Goal: Information Seeking & Learning: Learn about a topic

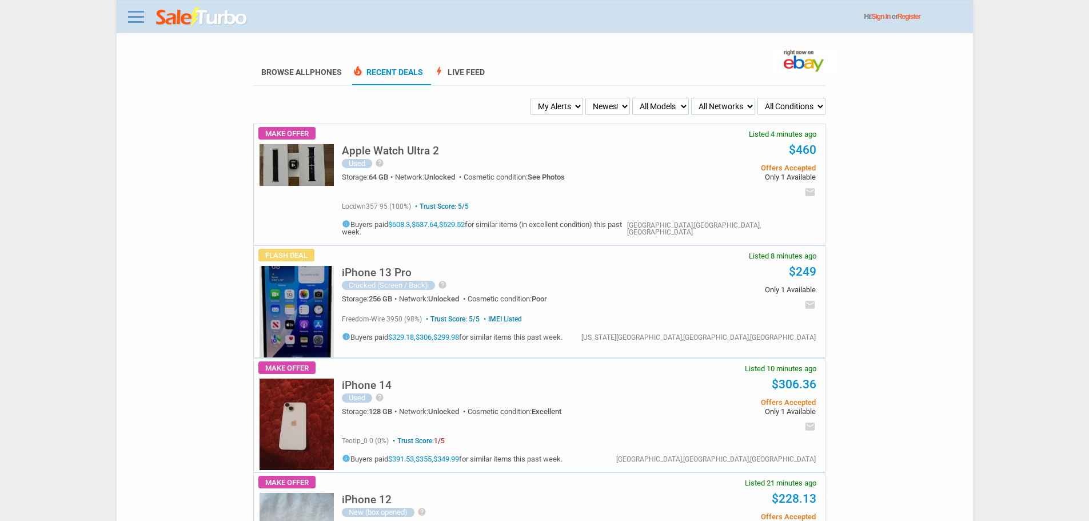
drag, startPoint x: 602, startPoint y: 126, endPoint x: 584, endPoint y: 107, distance: 27.1
click at [560, 99] on select "My Alerts All Deals BIN Only w/ Offers Only" at bounding box center [556, 106] width 53 height 17
select select "flash_bin"
click at [532, 98] on select "My Alerts All Deals BIN Only w/ Offers Only" at bounding box center [556, 106] width 53 height 17
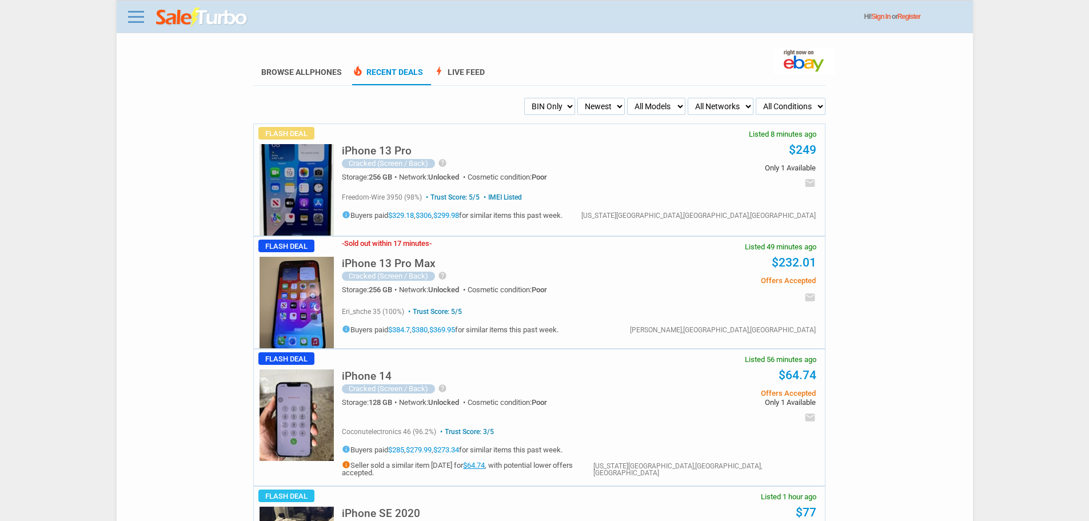
click at [540, 113] on select "My Alerts All Deals BIN Only w/ Offers Only" at bounding box center [549, 106] width 51 height 17
drag, startPoint x: 536, startPoint y: 114, endPoint x: 554, endPoint y: 103, distance: 21.6
click at [536, 111] on select "My Alerts All Deals BIN Only w/ Offers Only" at bounding box center [549, 106] width 51 height 17
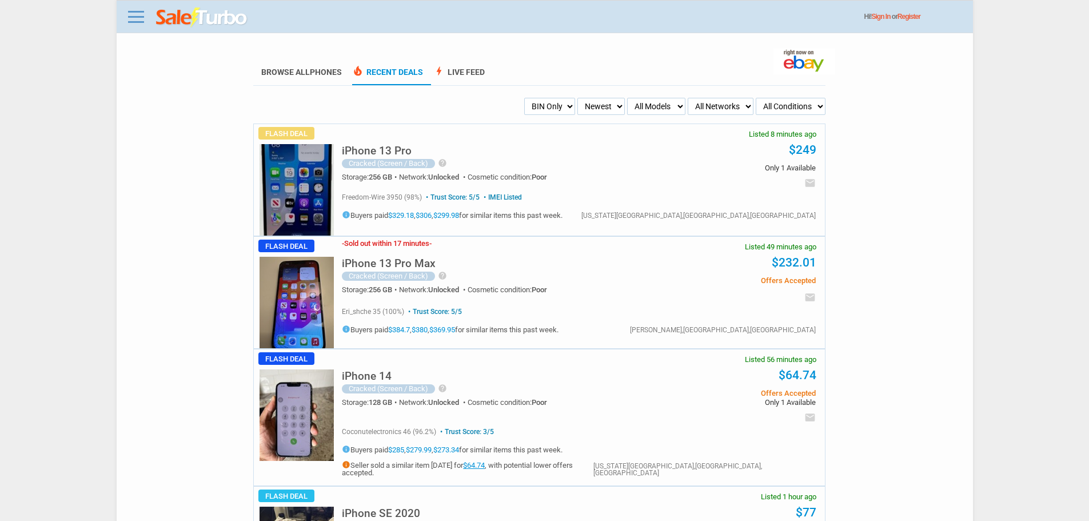
click at [665, 103] on select "All Models Apple Watch Ultra 2 Apple Watch Ultra iPhone 16 Pro Max iPhone 16 Pr…" at bounding box center [656, 106] width 58 height 17
click at [652, 111] on select "All Models Apple Watch Ultra 2 Apple Watch Ultra iPhone 16 Pro Max iPhone 16 Pr…" at bounding box center [656, 106] width 58 height 17
select select "Apple Watch Ultra"
click at [627, 98] on select "All Models Apple Watch Ultra 2 Apple Watch Ultra iPhone 16 Pro Max iPhone 16 Pr…" at bounding box center [656, 106] width 58 height 17
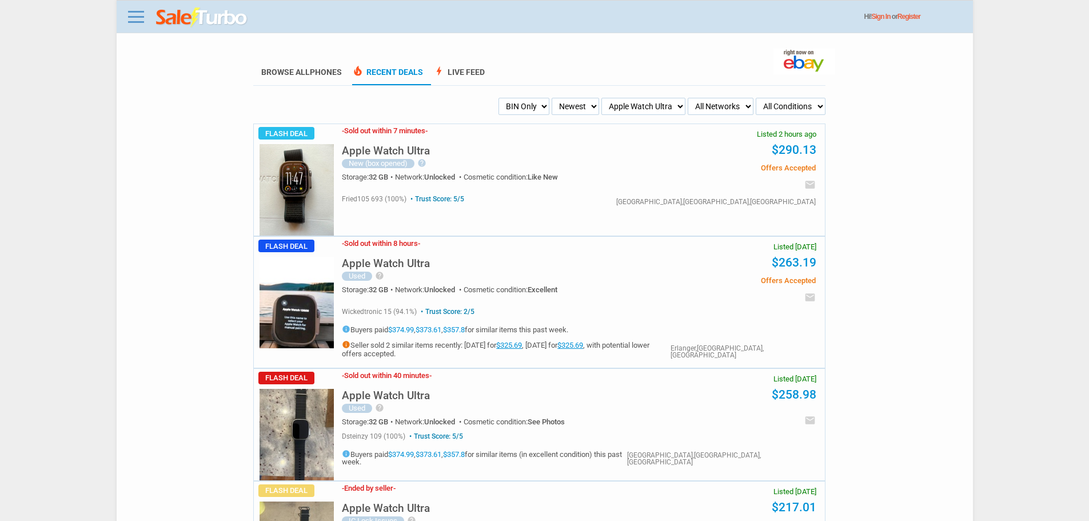
click at [652, 101] on select "All Models Apple Watch Ultra 2 Apple Watch Ultra iPhone 16 Pro Max iPhone 16 Pr…" at bounding box center [643, 106] width 84 height 17
select select "iPhone 16 Pro Max"
click at [601, 98] on select "All Models Apple Watch Ultra 2 Apple Watch Ultra iPhone 16 Pro Max iPhone 16 Pr…" at bounding box center [643, 106] width 84 height 17
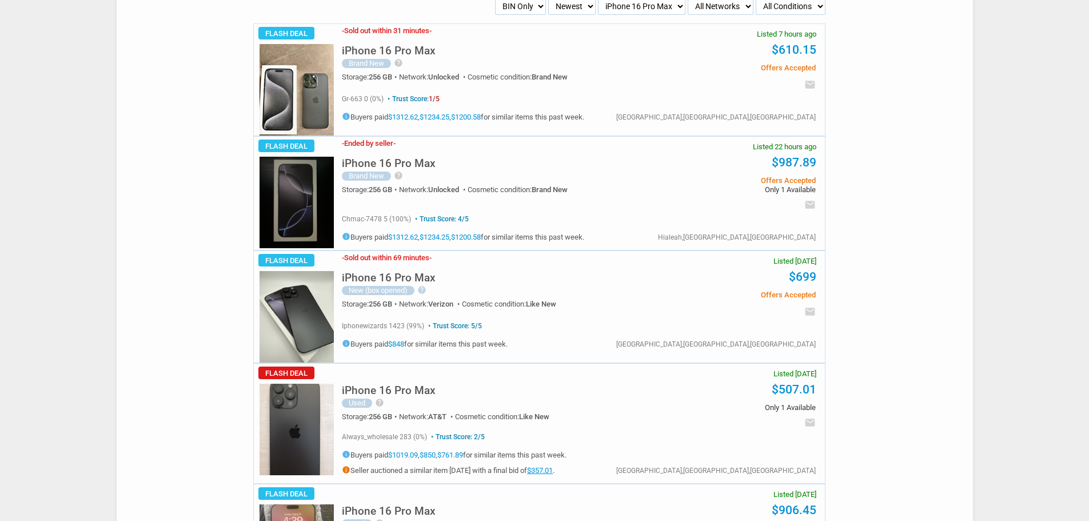
scroll to position [229, 0]
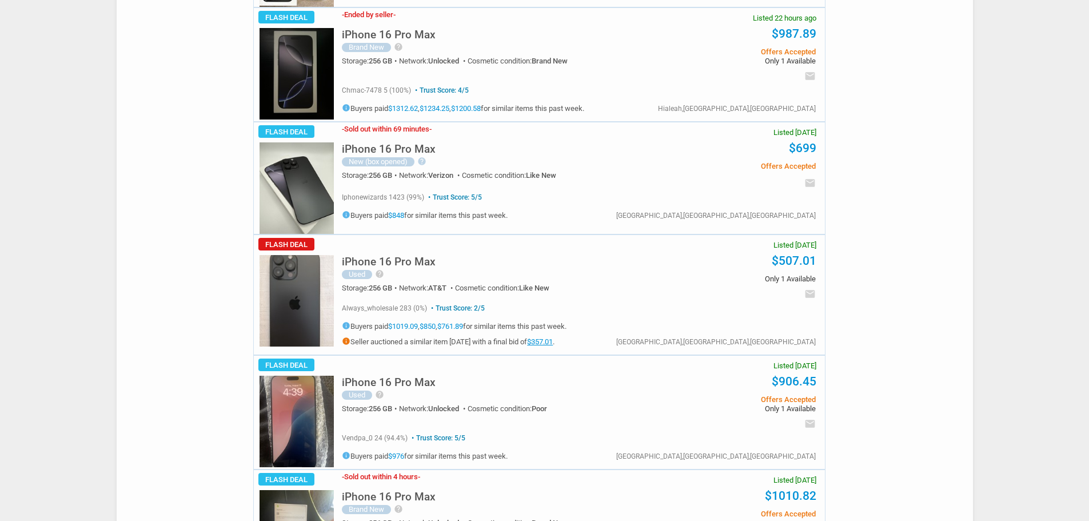
click at [413, 264] on h5 "iPhone 16 Pro Max" at bounding box center [389, 261] width 94 height 11
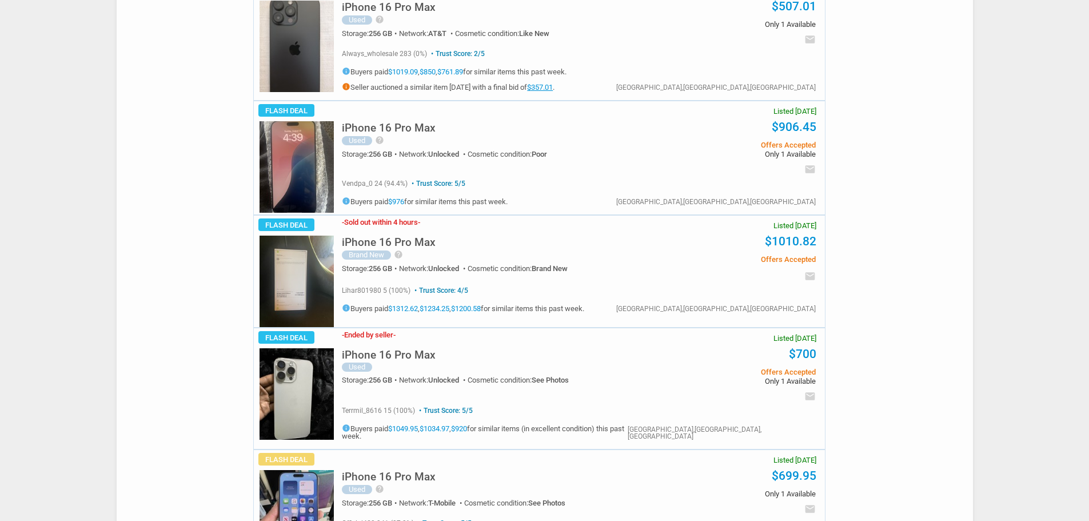
scroll to position [629, 0]
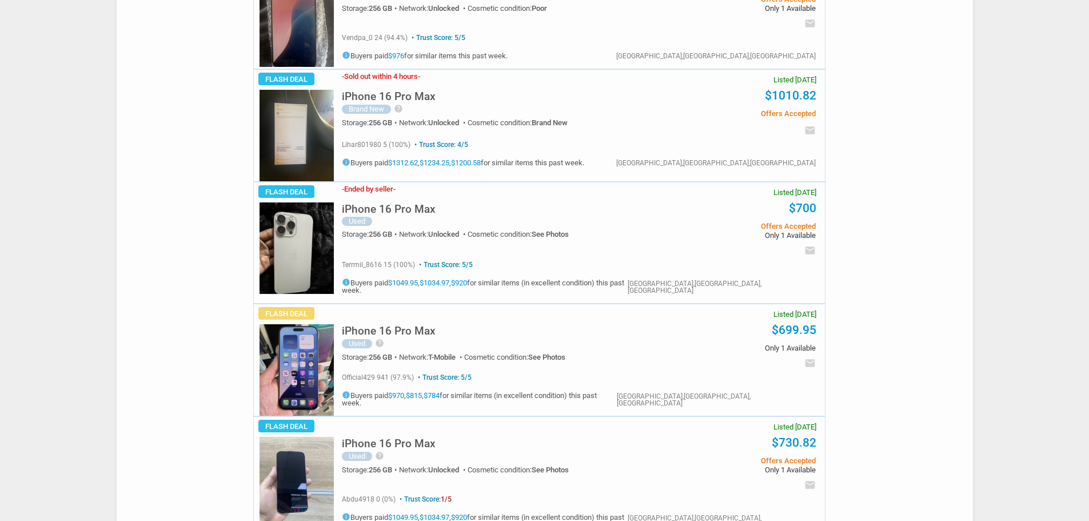
click at [409, 162] on link "$1312.62" at bounding box center [403, 162] width 30 height 9
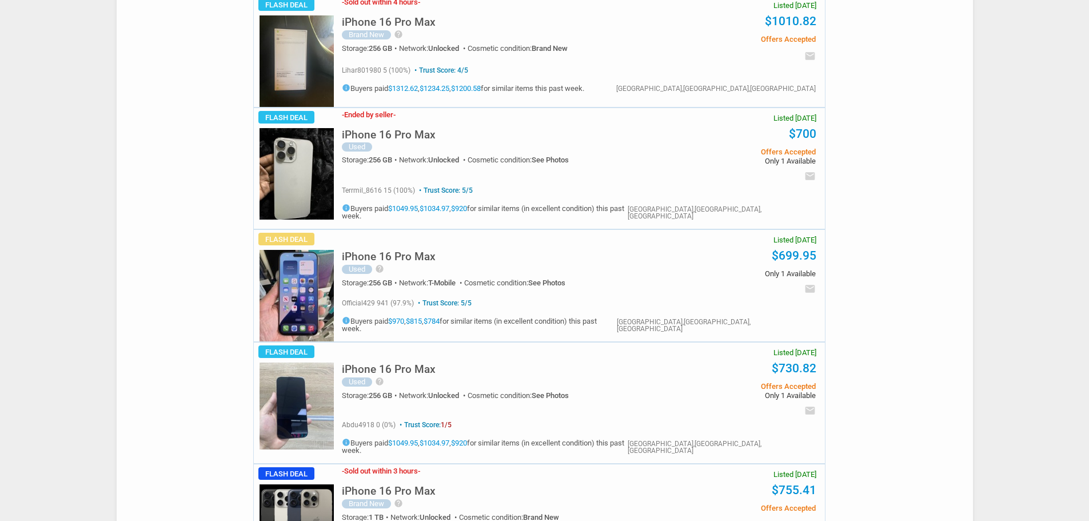
scroll to position [800, 0]
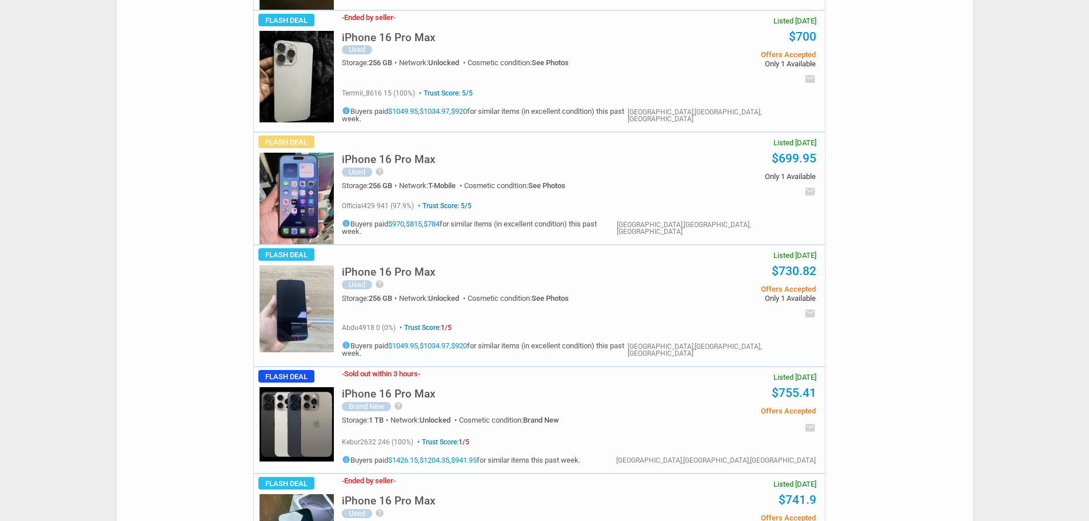
click at [396, 266] on h5 "iPhone 16 Pro Max" at bounding box center [389, 271] width 94 height 11
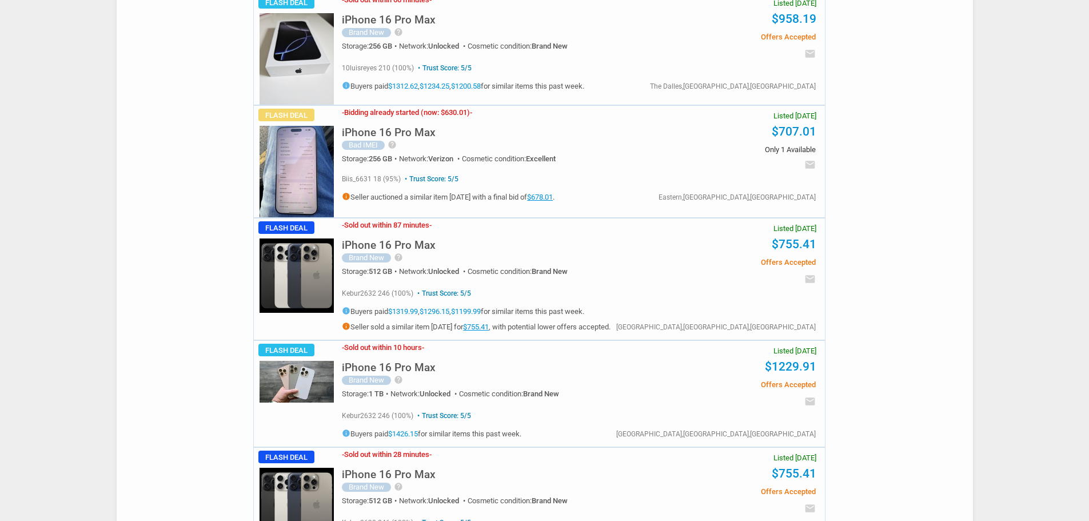
scroll to position [2382, 0]
